Goal: Transaction & Acquisition: Purchase product/service

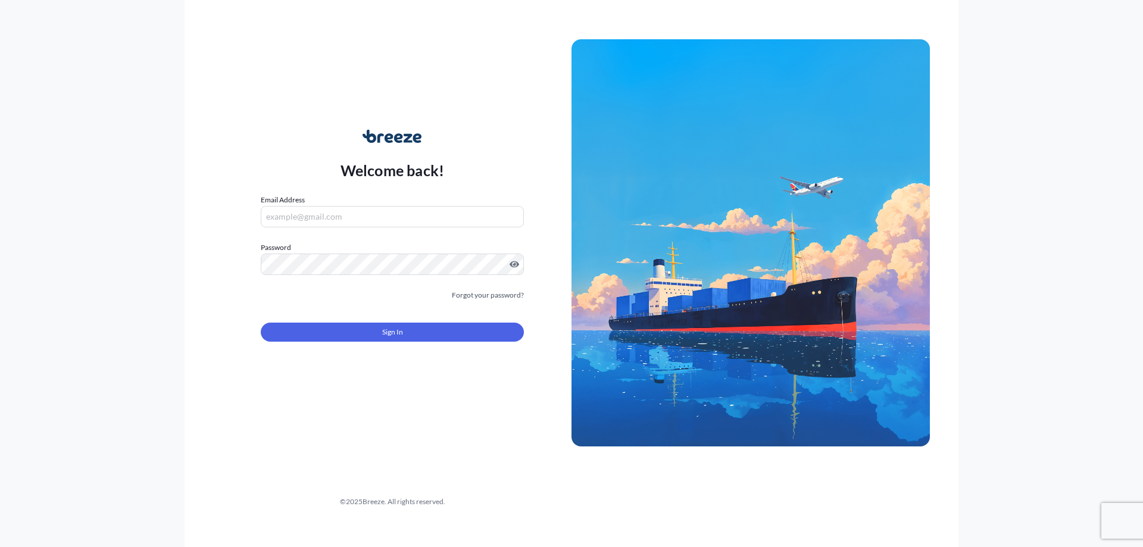
type input "[EMAIL_ADDRESS][DOMAIN_NAME]"
click at [416, 331] on button "Sign In" at bounding box center [392, 332] width 263 height 19
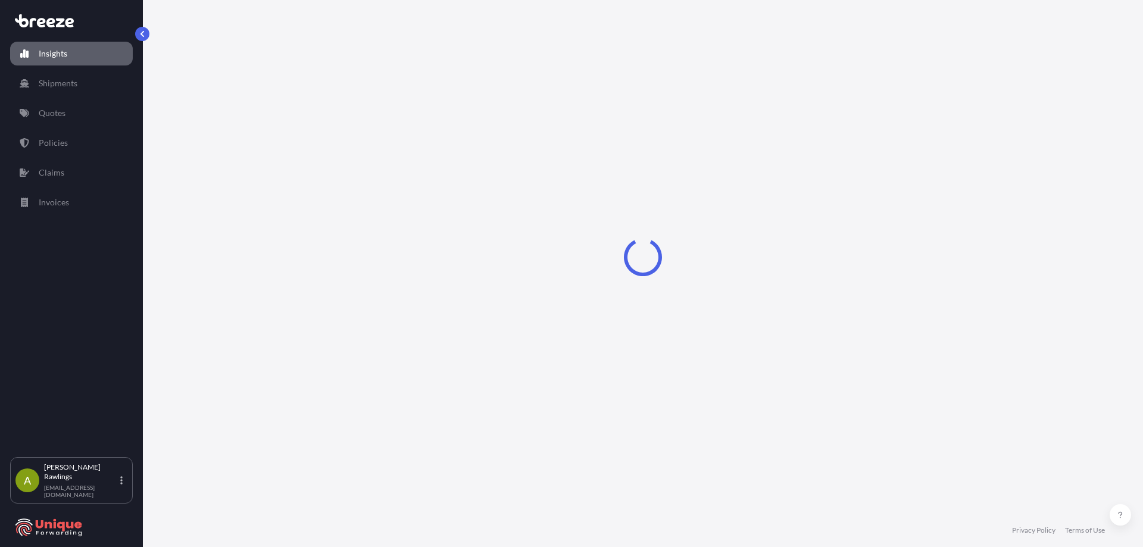
select select "2025"
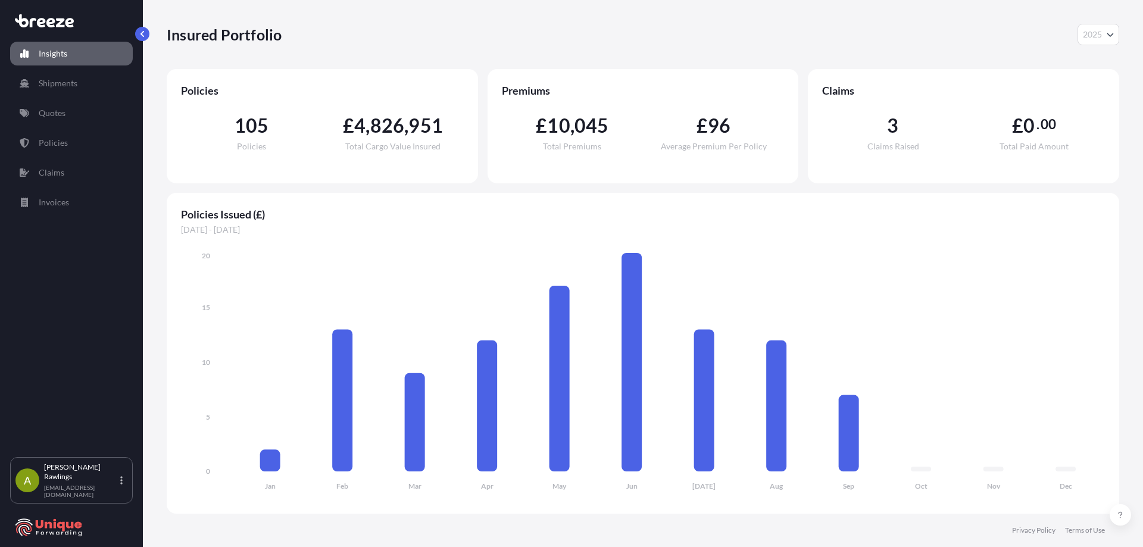
click at [75, 52] on link "Insights" at bounding box center [71, 54] width 123 height 24
click at [73, 119] on link "Quotes" at bounding box center [71, 113] width 123 height 24
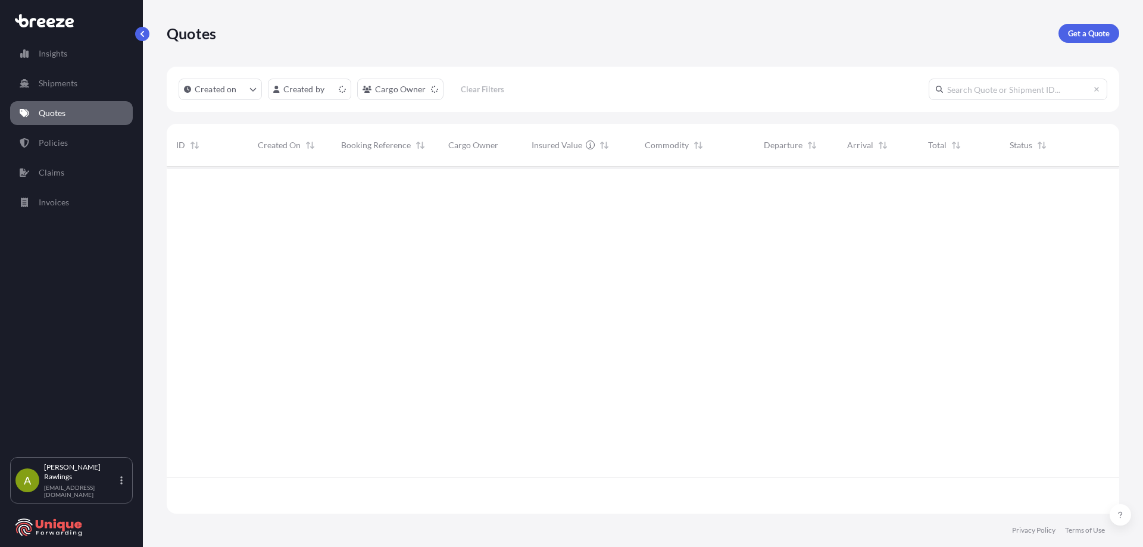
scroll to position [345, 943]
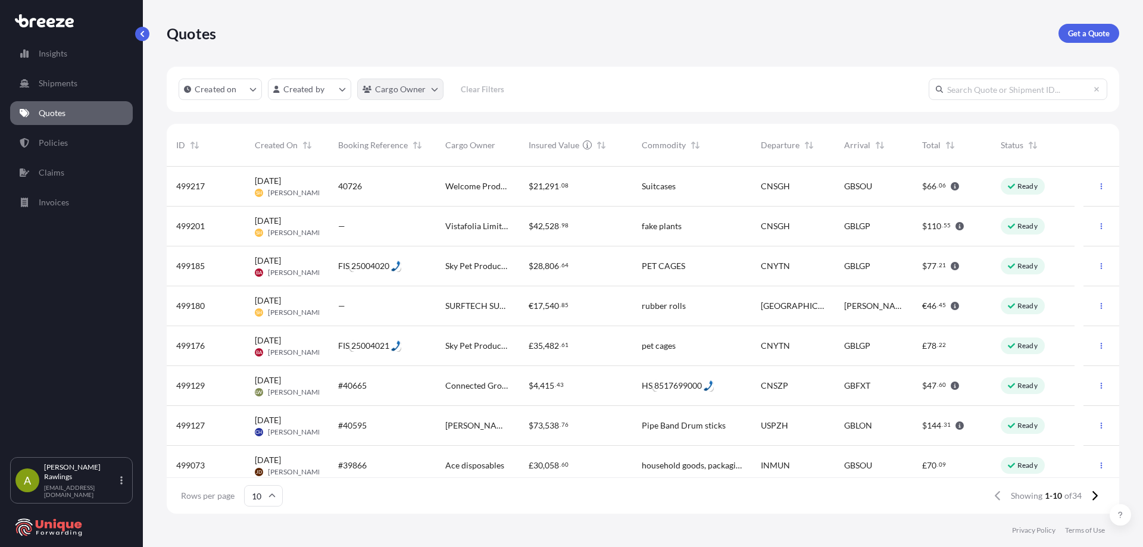
click at [405, 87] on html "Insights Shipments Quotes Policies Claims Invoices A [PERSON_NAME] [EMAIL_ADDRE…" at bounding box center [571, 273] width 1143 height 547
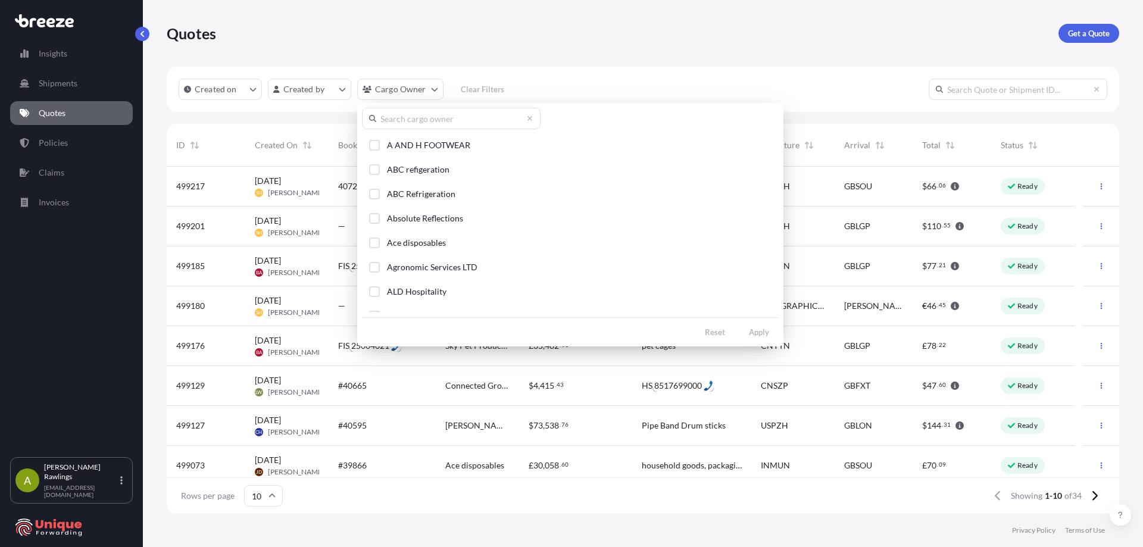
click at [433, 120] on input "text" at bounding box center [451, 118] width 179 height 21
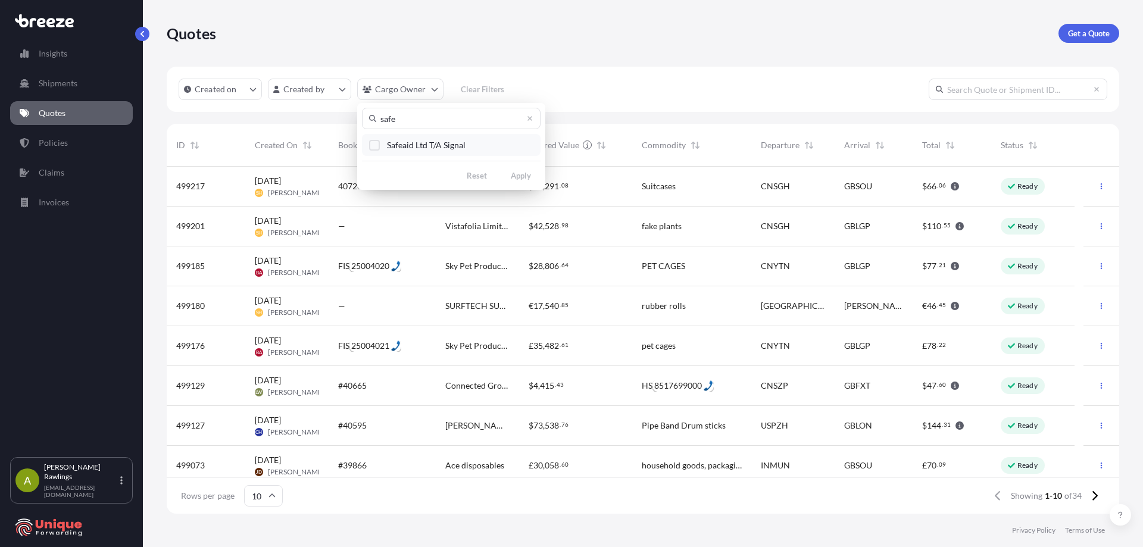
type input "safe"
click at [405, 147] on span "Safeaid Ltd T/A Signal" at bounding box center [426, 145] width 79 height 12
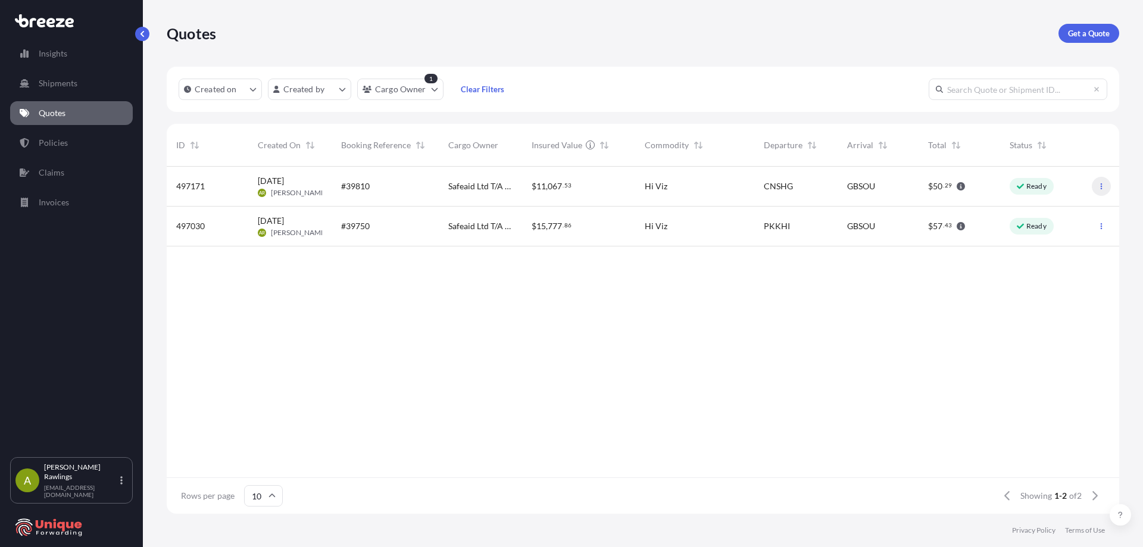
click at [1105, 187] on button "button" at bounding box center [1100, 186] width 19 height 19
click at [1053, 212] on p "Duplicate quote" at bounding box center [1054, 210] width 60 height 12
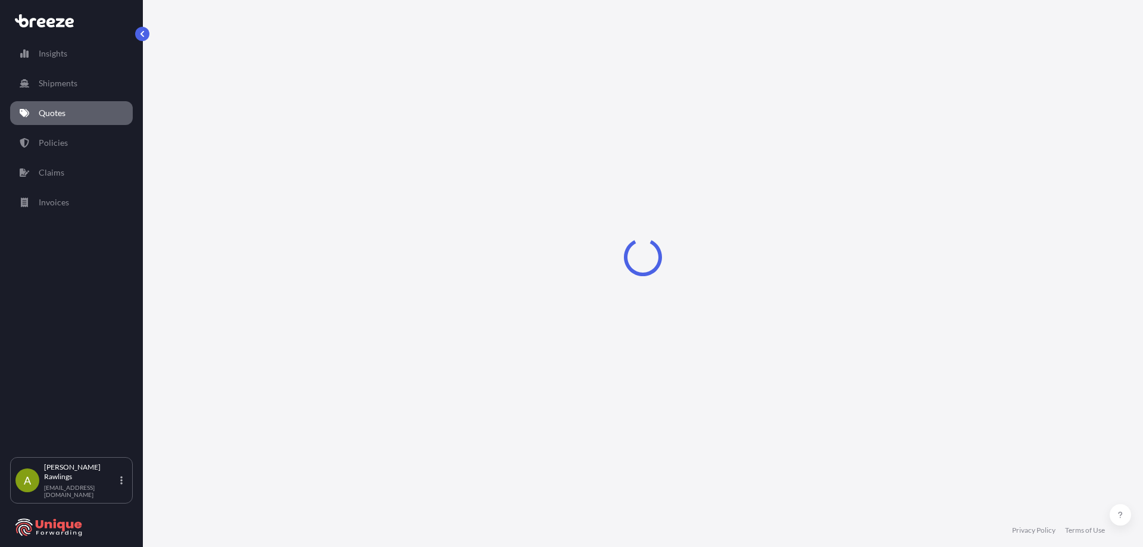
select select "Sea"
select select "Road"
select select "1"
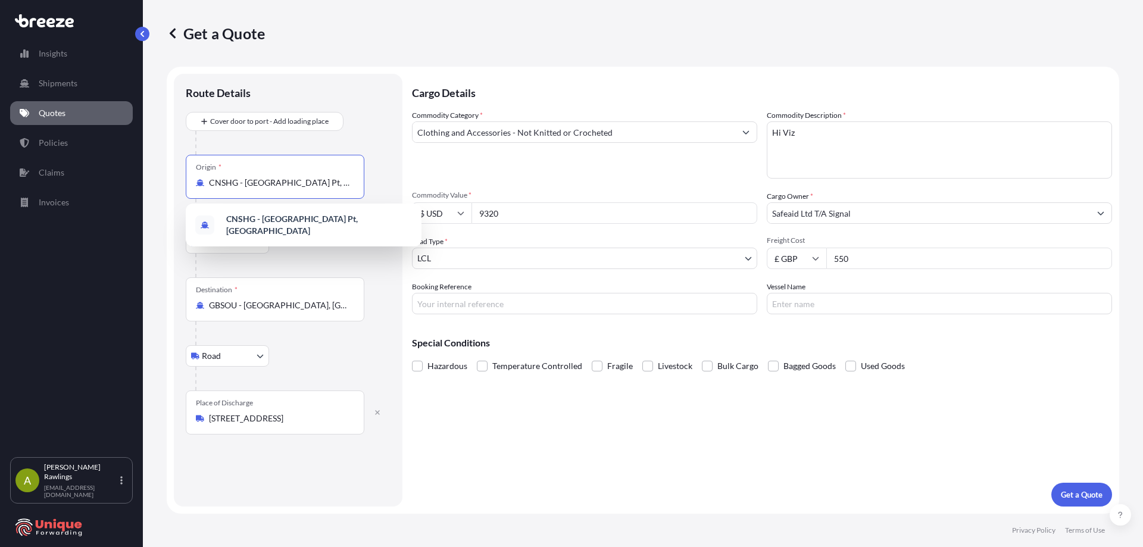
drag, startPoint x: 326, startPoint y: 181, endPoint x: 183, endPoint y: 177, distance: 143.5
click at [183, 177] on div "Route Details Cover door to port - Add loading place Place of loading Road Road…" at bounding box center [288, 290] width 229 height 433
click at [309, 223] on span "MMRGN - [GEOGRAPHIC_DATA] , [GEOGRAPHIC_DATA] ([GEOGRAPHIC_DATA])" at bounding box center [319, 225] width 186 height 24
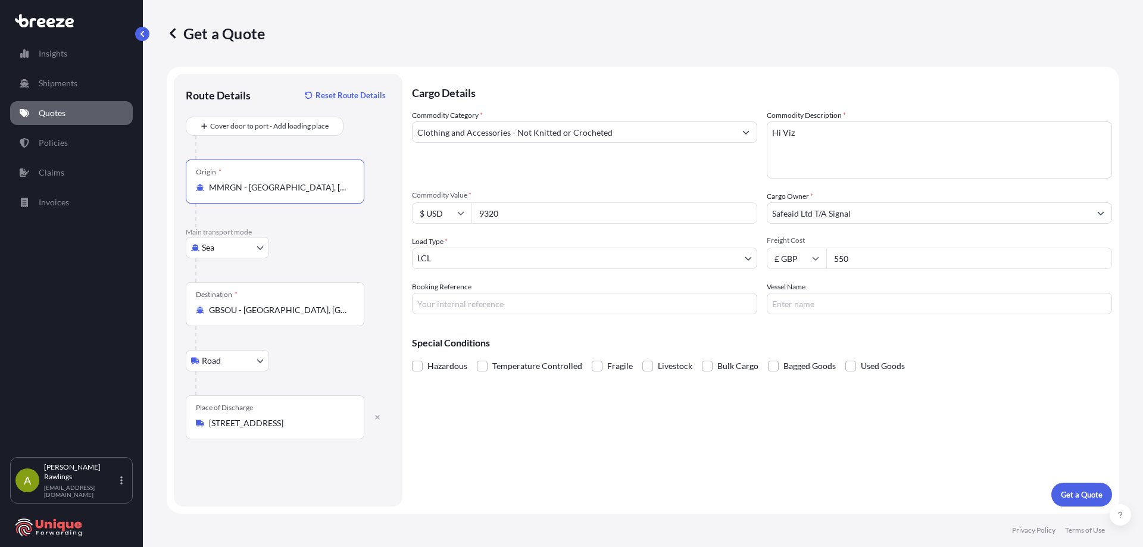
type input "MMRGN - [GEOGRAPHIC_DATA], [GEOGRAPHIC_DATA] ([GEOGRAPHIC_DATA])"
drag, startPoint x: 509, startPoint y: 214, endPoint x: 470, endPoint y: 213, distance: 39.9
click at [470, 213] on div "$ USD 9320" at bounding box center [584, 212] width 345 height 21
click at [546, 212] on input "9320" at bounding box center [614, 212] width 286 height 21
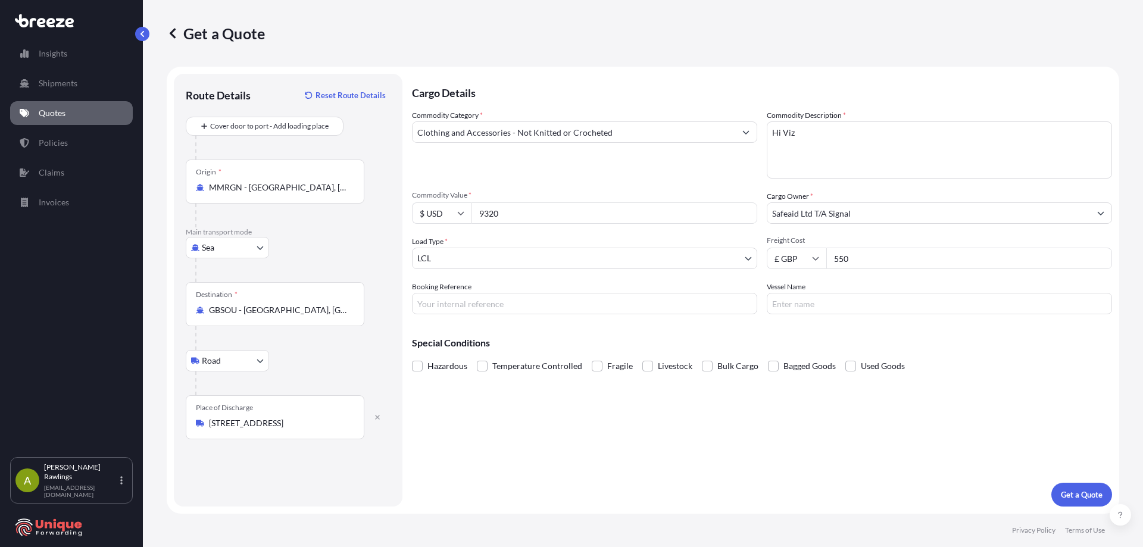
click at [546, 212] on input "9320" at bounding box center [614, 212] width 286 height 21
paste input "14760.0"
type input "14760.00"
click at [461, 301] on input "Booking Reference" at bounding box center [584, 303] width 345 height 21
paste input "#40742"
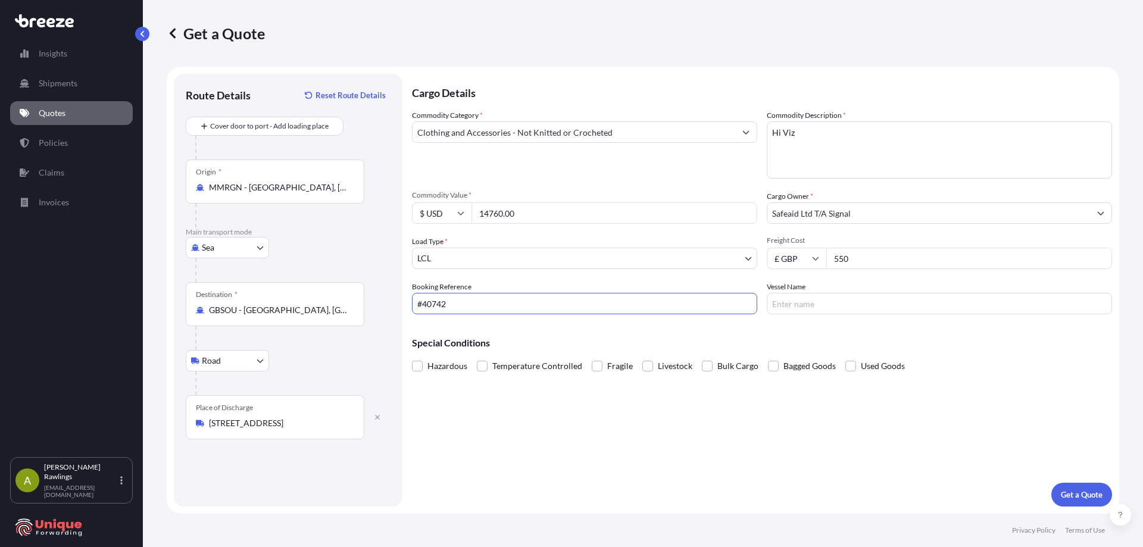
type input "#40742"
drag, startPoint x: 877, startPoint y: 259, endPoint x: 821, endPoint y: 259, distance: 56.5
click at [821, 259] on div "£ GBP 550" at bounding box center [939, 258] width 345 height 21
click at [857, 262] on input "550" at bounding box center [969, 258] width 286 height 21
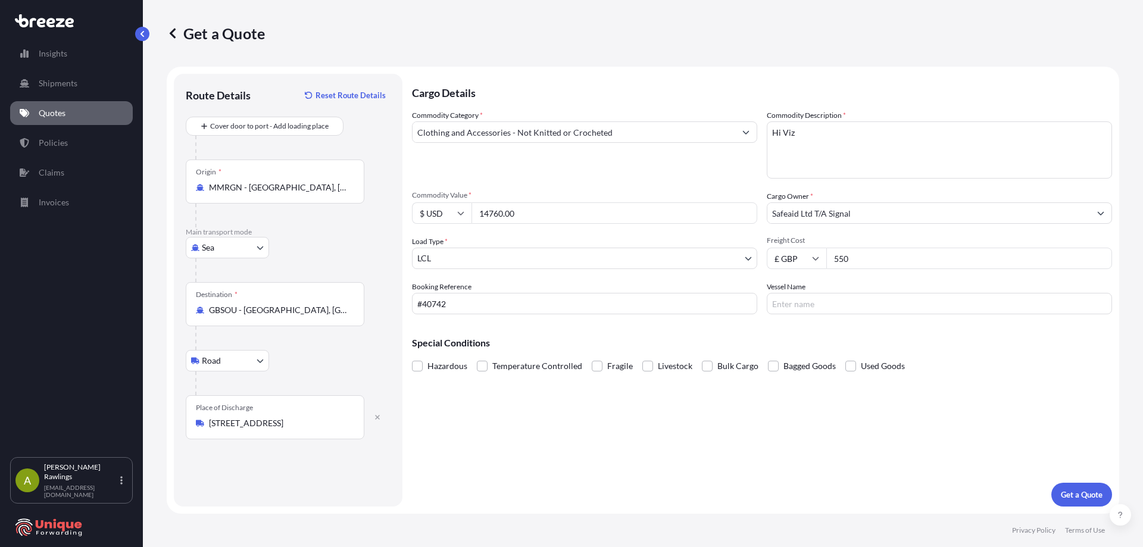
click at [857, 262] on input "550" at bounding box center [969, 258] width 286 height 21
drag, startPoint x: 857, startPoint y: 262, endPoint x: 814, endPoint y: 268, distance: 43.9
click at [814, 268] on div "£ GBP 550" at bounding box center [939, 258] width 345 height 21
type input "1160"
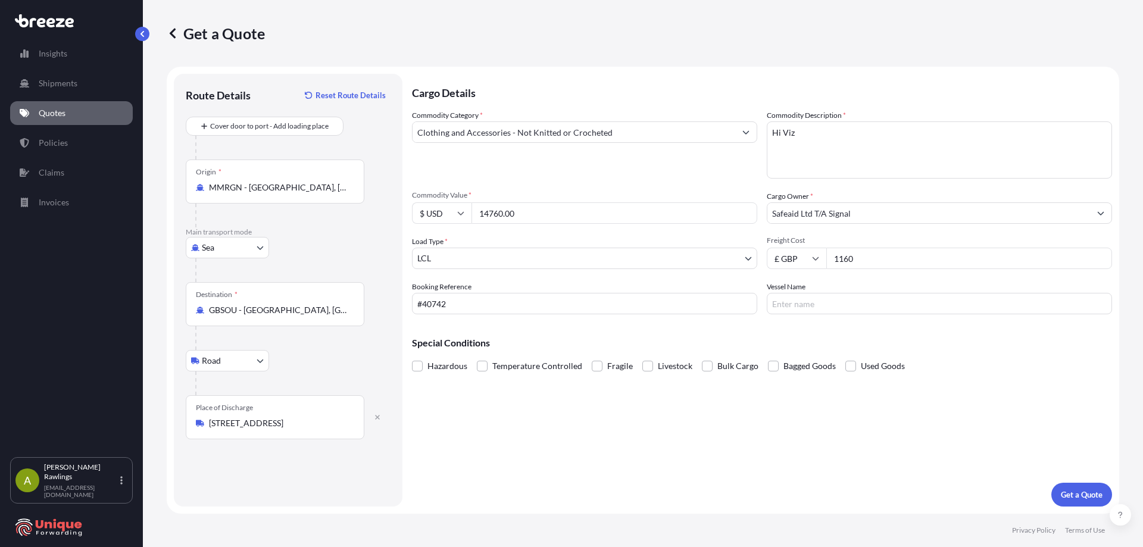
click at [977, 408] on div "Cargo Details Commodity Category * Clothing and Accessories - Not Knitted or Cr…" at bounding box center [762, 290] width 700 height 433
click at [1066, 484] on button "Get a Quote" at bounding box center [1081, 495] width 61 height 24
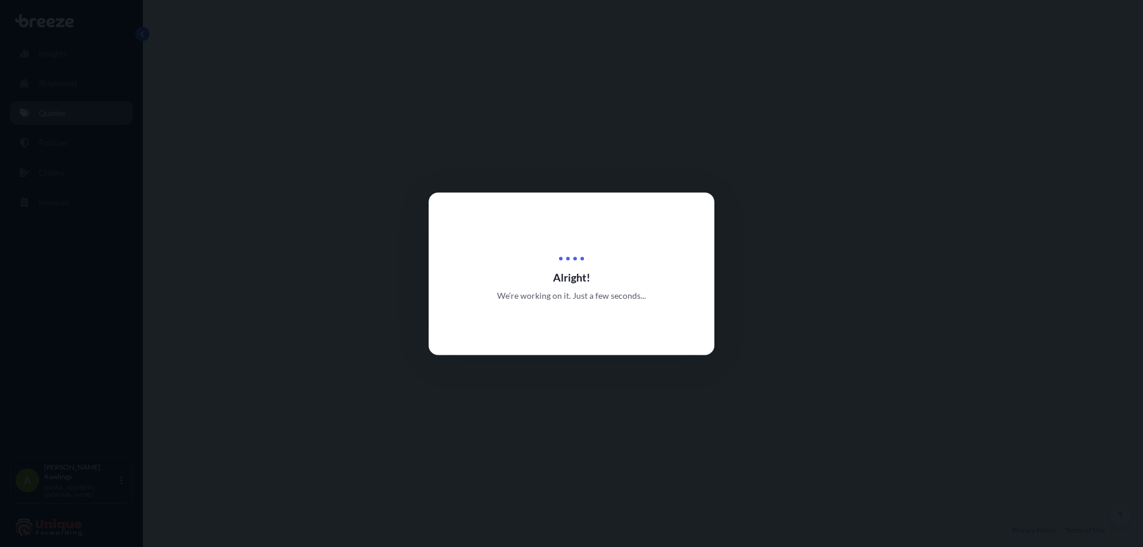
select select "Sea"
select select "Road"
select select "1"
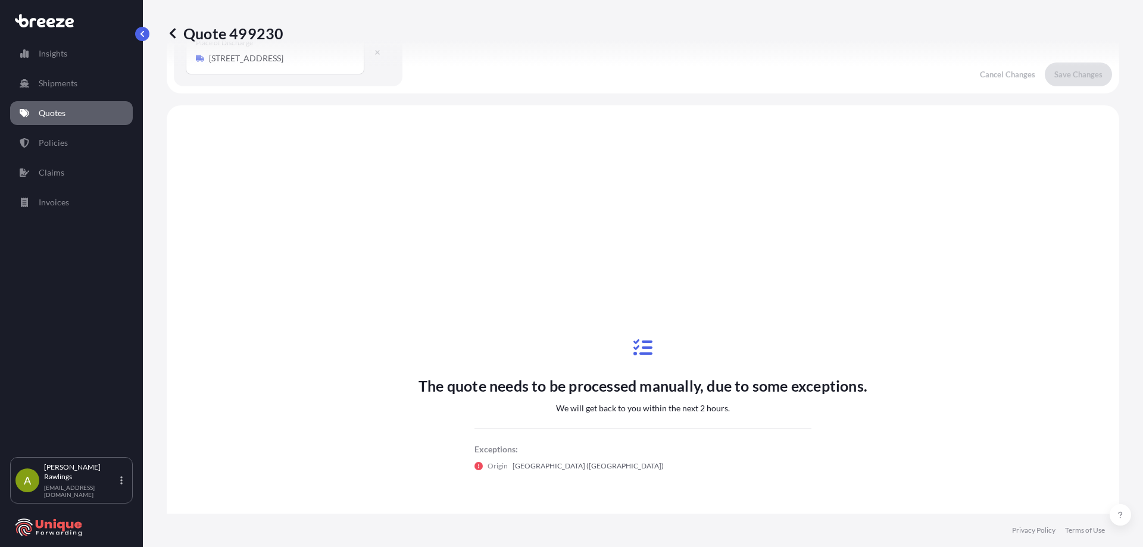
scroll to position [406, 0]
